Goal: Subscribe to service/newsletter

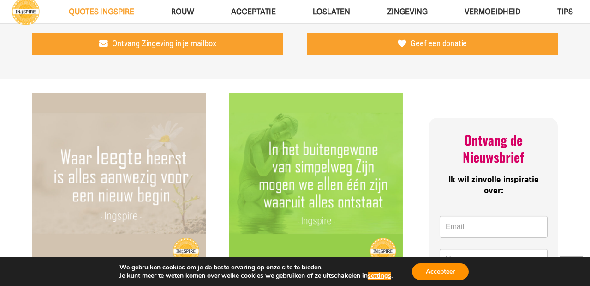
scroll to position [439, 0]
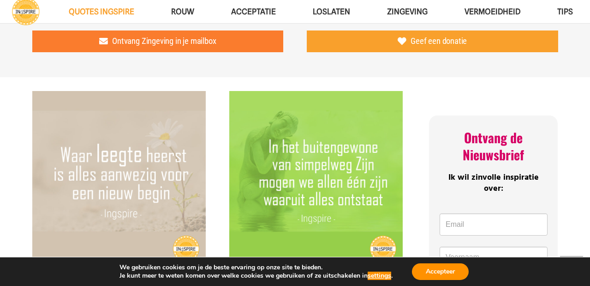
click at [239, 44] on link "Ontvang Zingeving in je mailbox" at bounding box center [157, 41] width 251 height 22
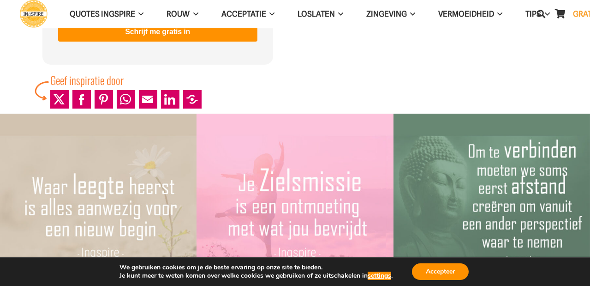
scroll to position [281, 0]
